Goal: Navigation & Orientation: Find specific page/section

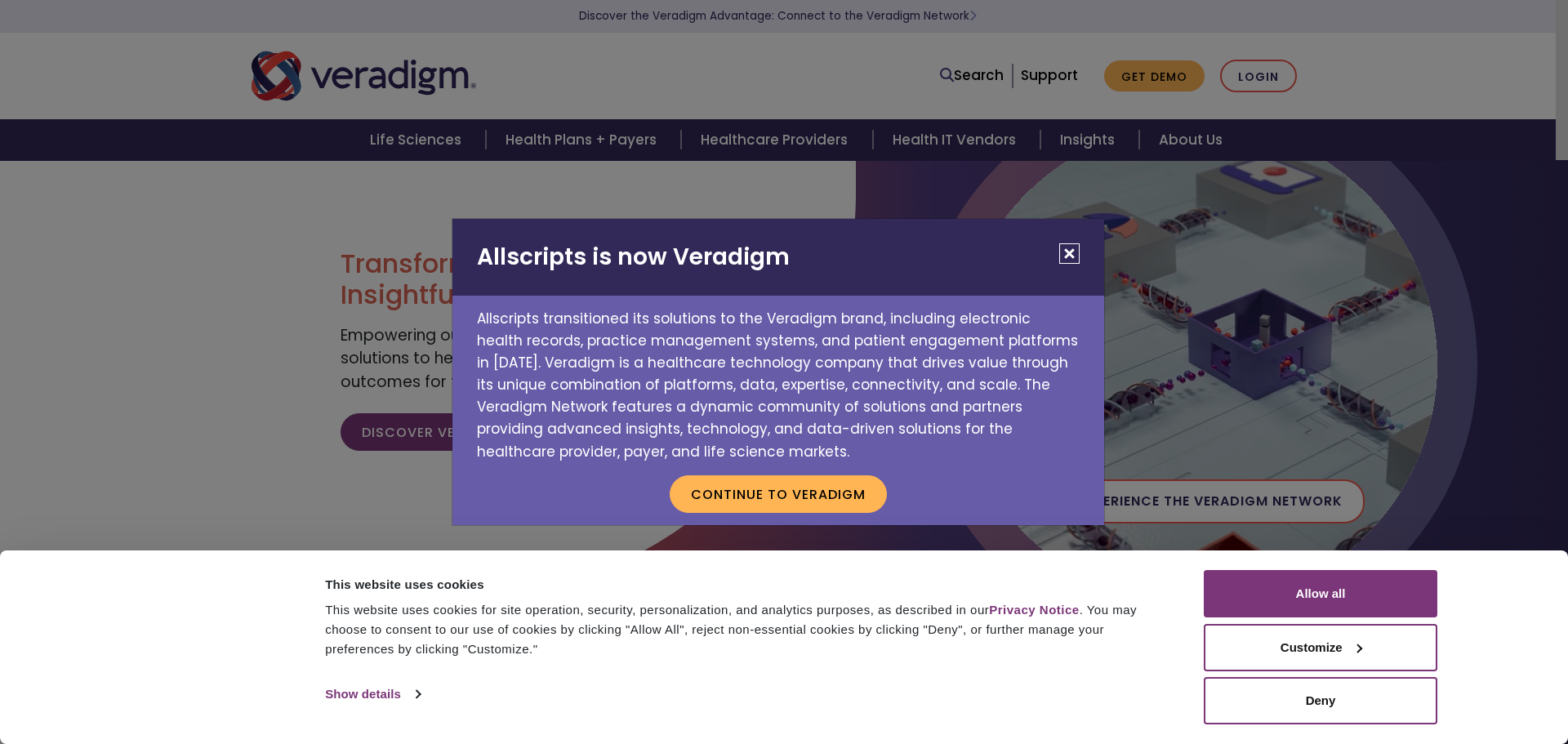
click at [1063, 250] on button "Close" at bounding box center [1069, 253] width 21 height 21
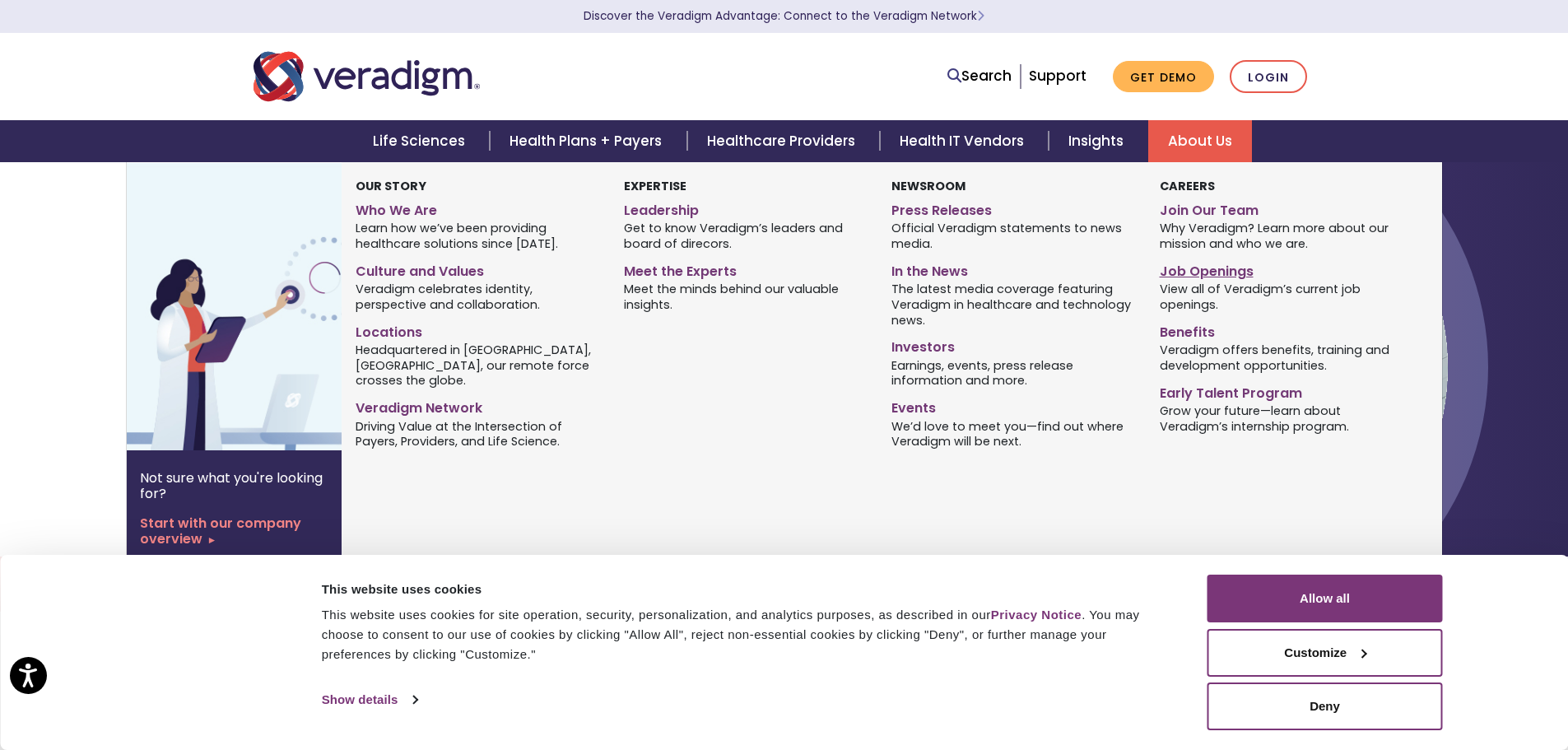
click at [1185, 272] on link "Job Openings" at bounding box center [1281, 268] width 243 height 24
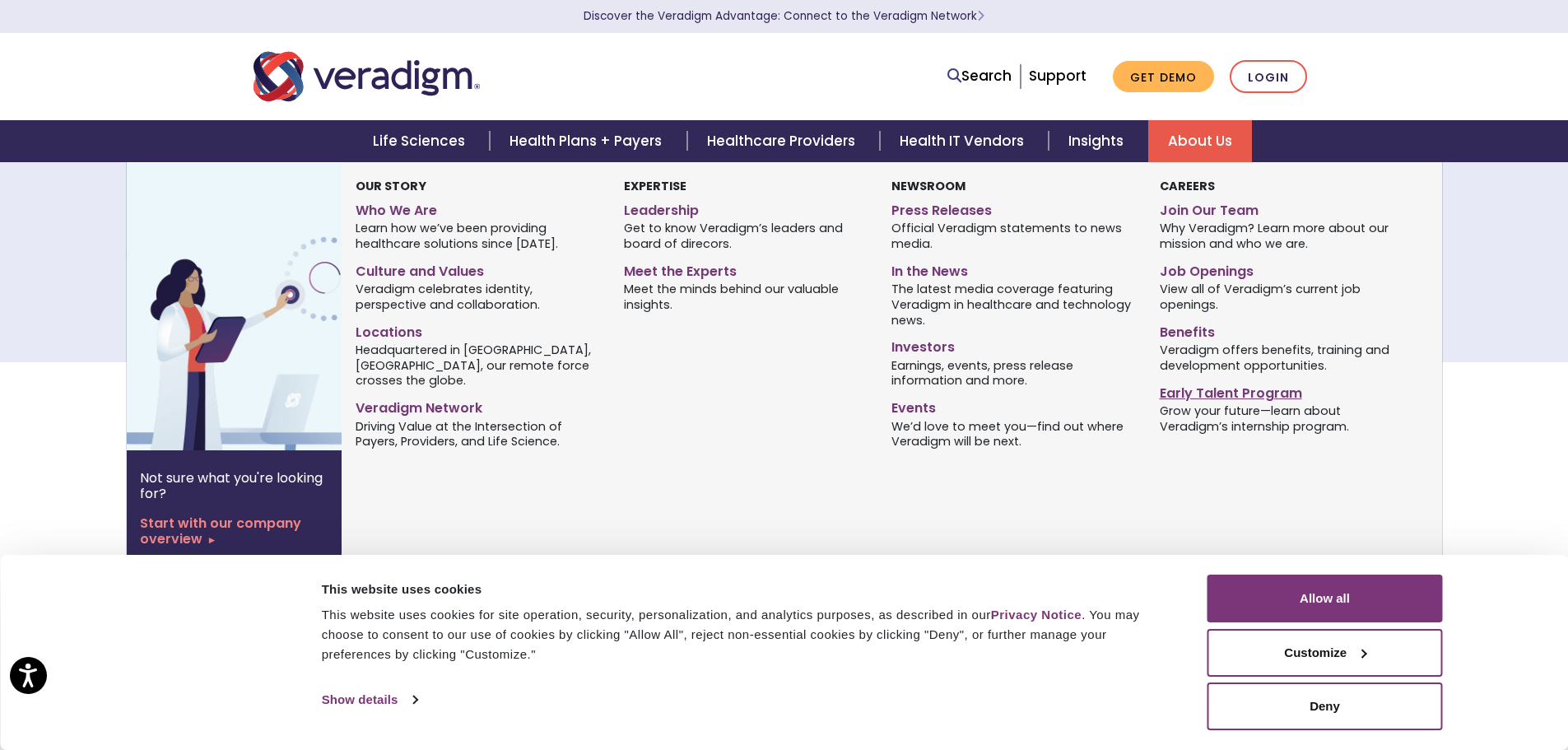
click at [1211, 395] on link "Early Talent Program" at bounding box center [1281, 390] width 243 height 24
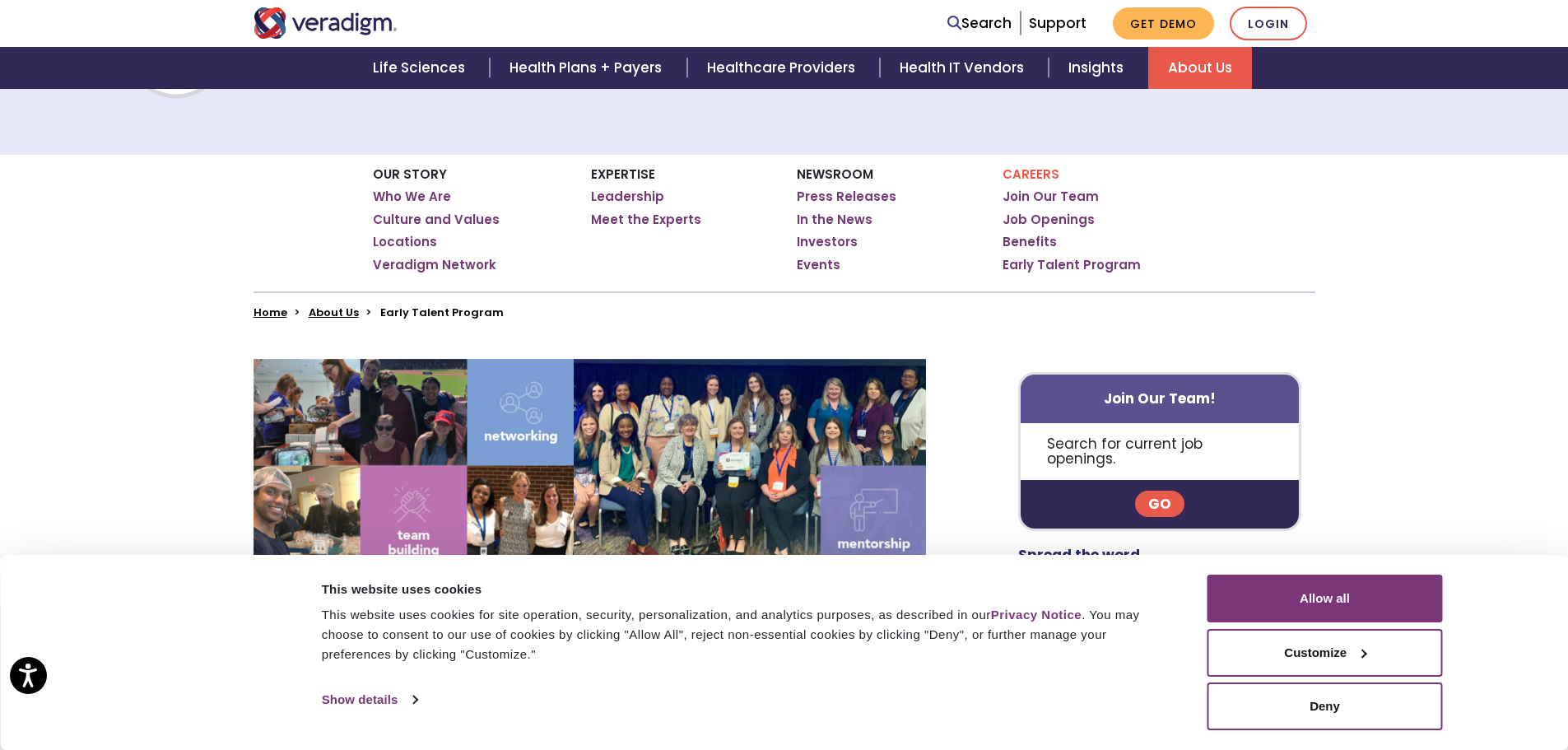
scroll to position [247, 0]
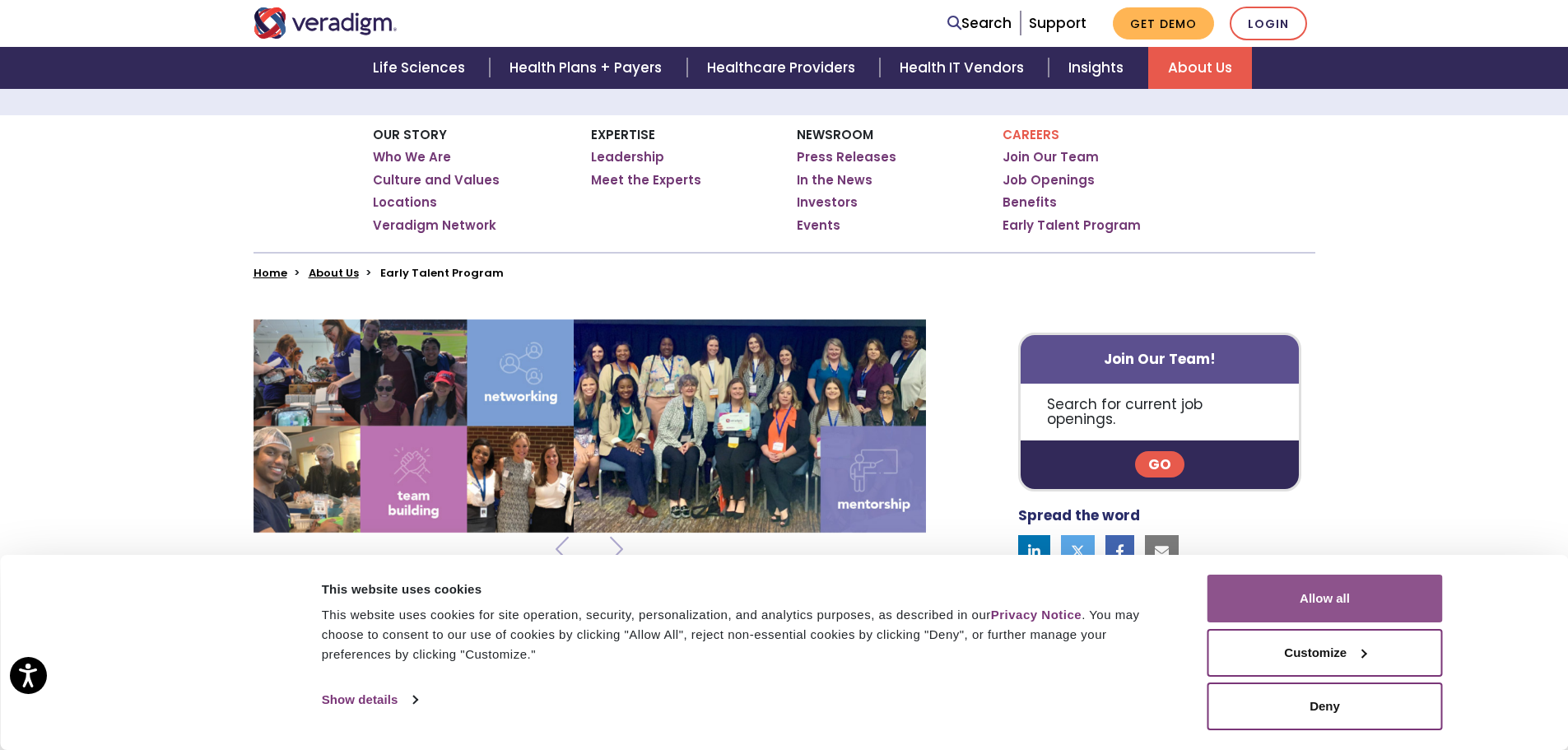
click at [1349, 593] on button "Allow all" at bounding box center [1326, 598] width 236 height 48
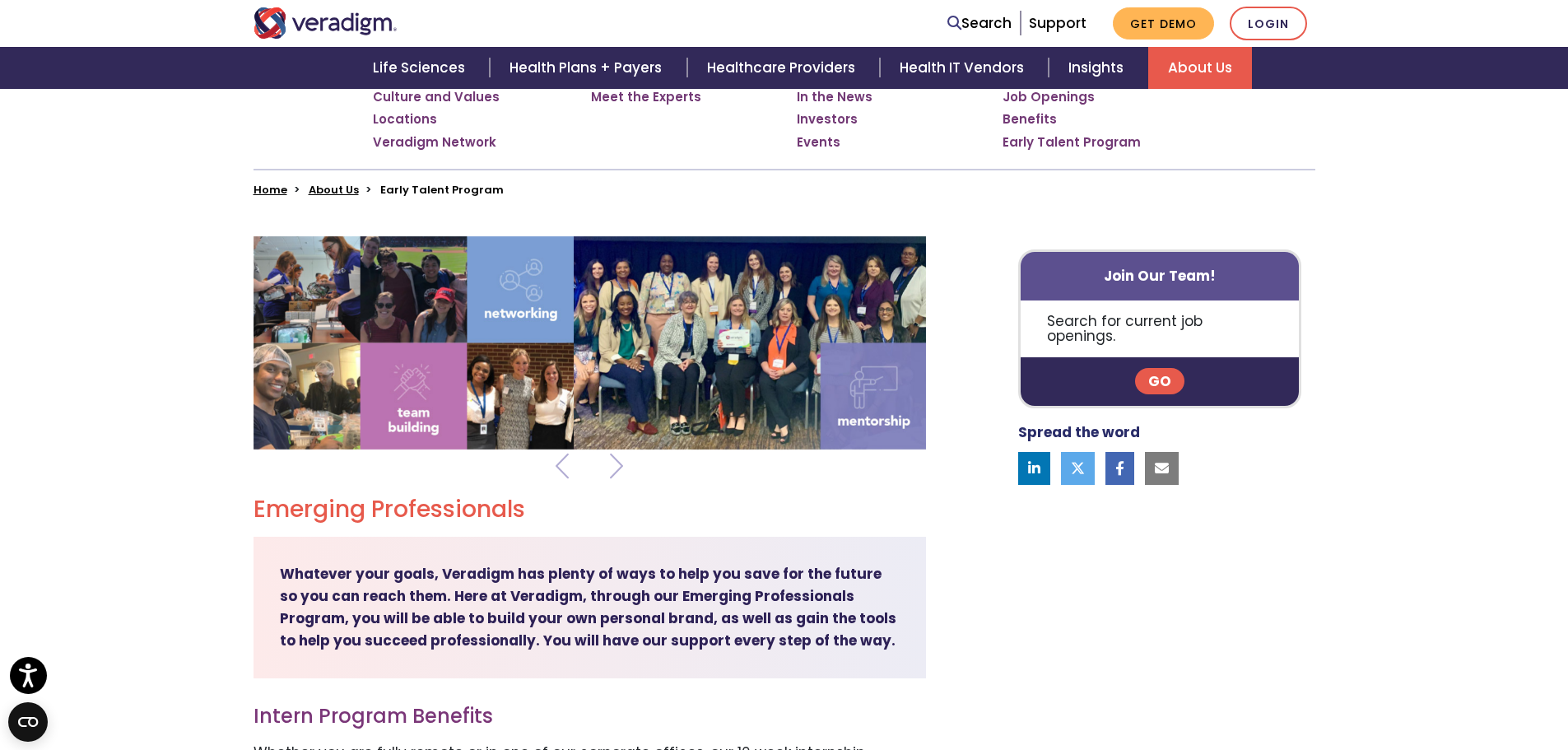
scroll to position [329, 0]
click at [1167, 369] on link "Go" at bounding box center [1159, 382] width 49 height 27
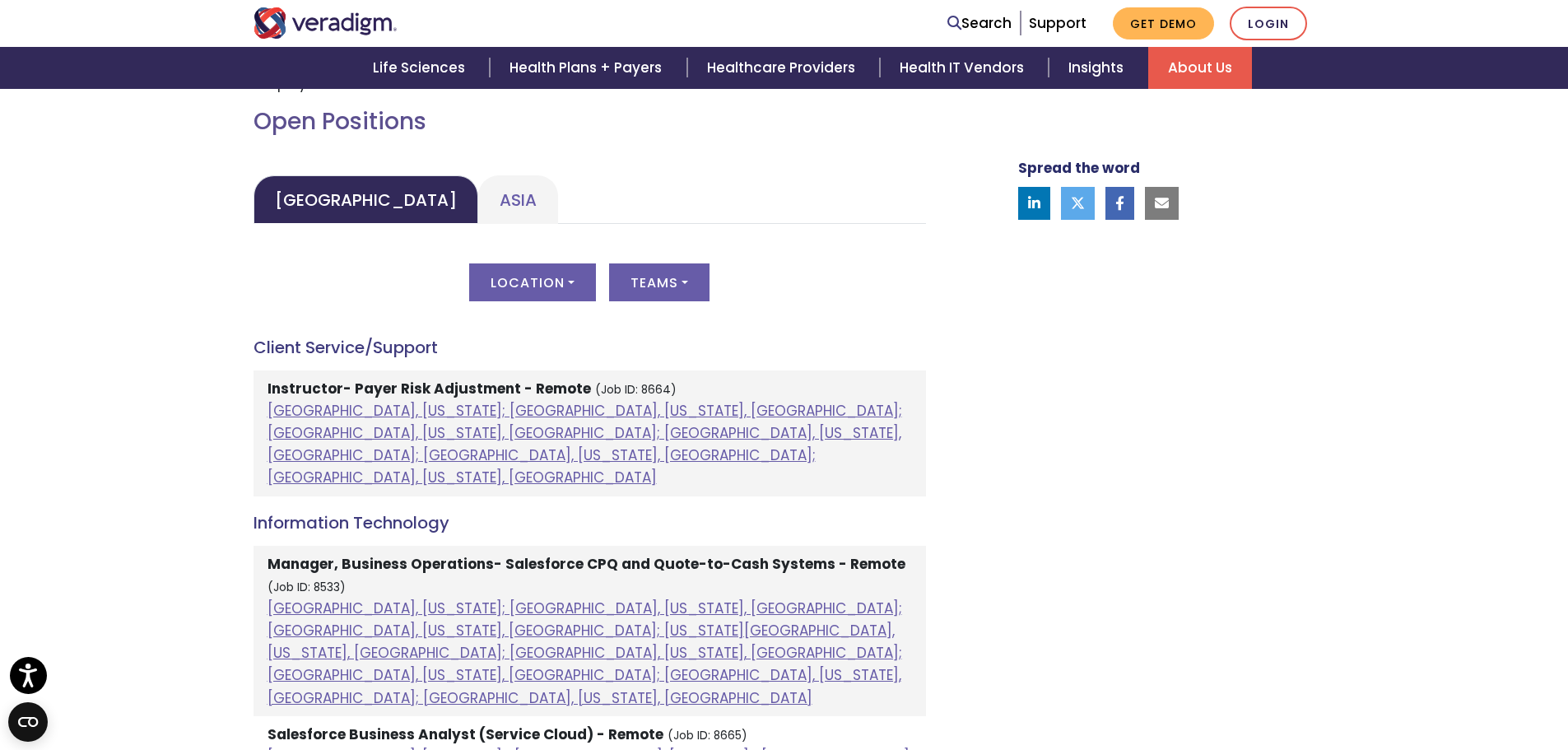
scroll to position [741, 0]
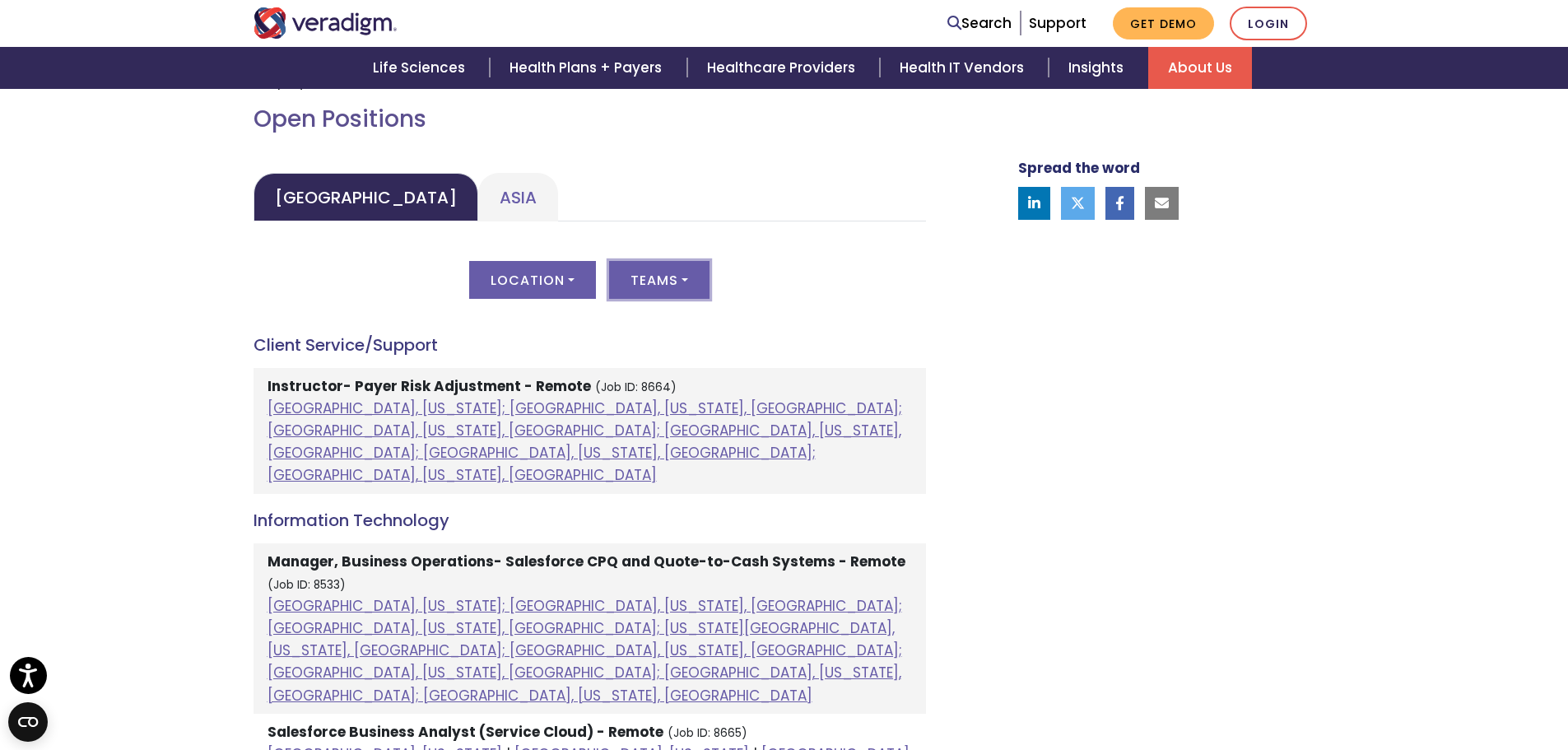
click at [675, 288] on button "Teams" at bounding box center [659, 279] width 100 height 38
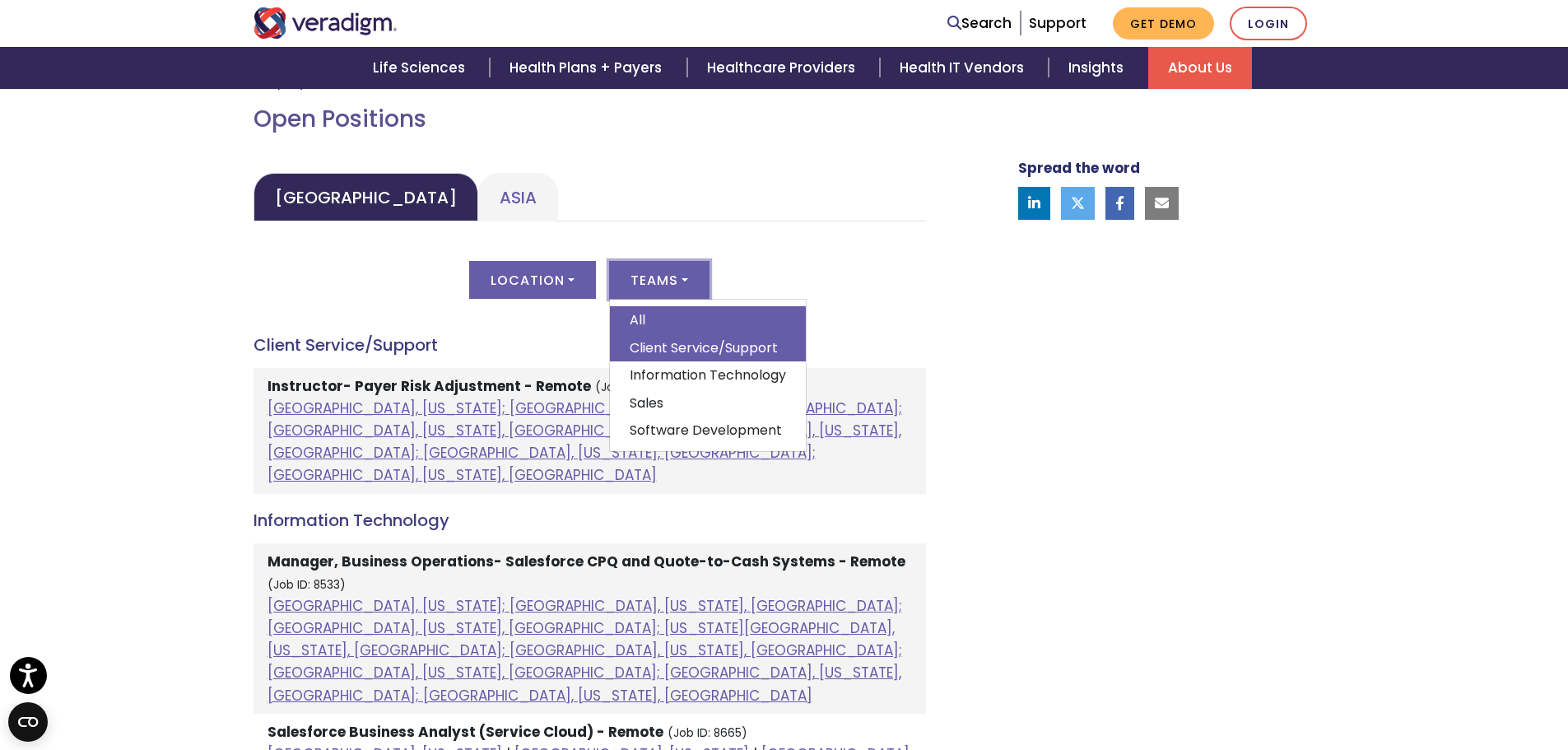
scroll to position [824, 0]
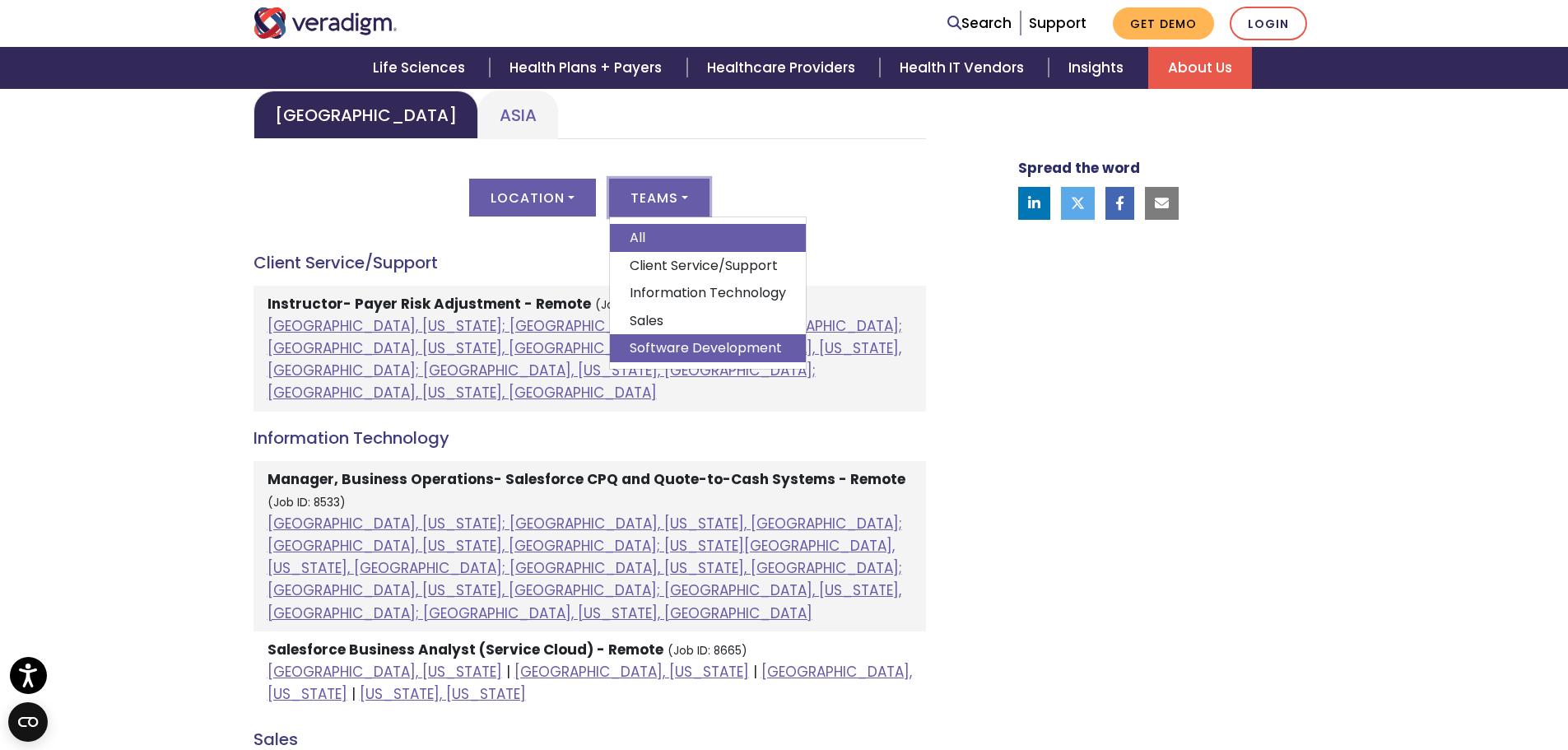
click at [711, 344] on link "Software Development" at bounding box center [708, 348] width 196 height 28
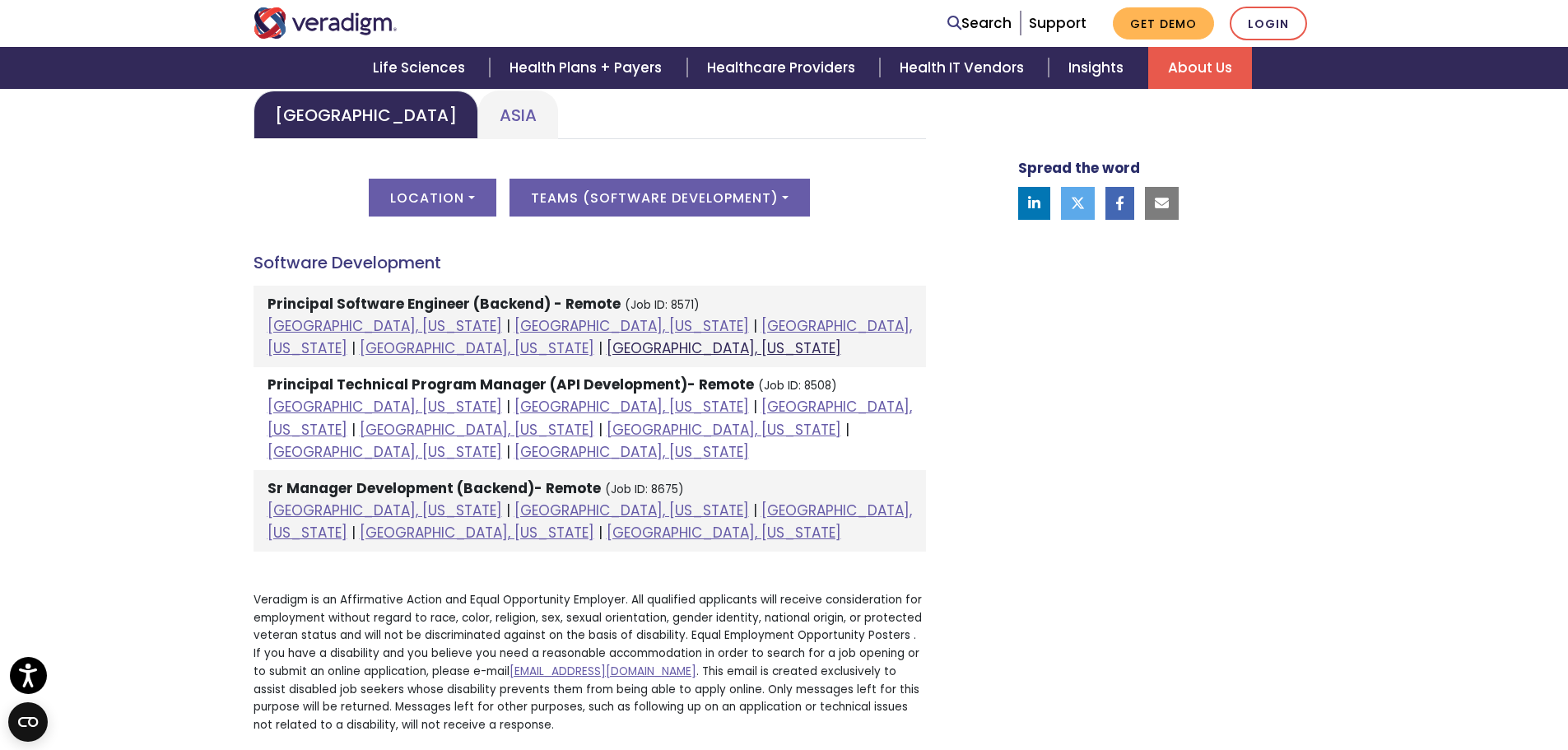
click at [842, 339] on link "Raleigh, North Carolina" at bounding box center [724, 349] width 235 height 20
